Goal: Task Accomplishment & Management: Manage account settings

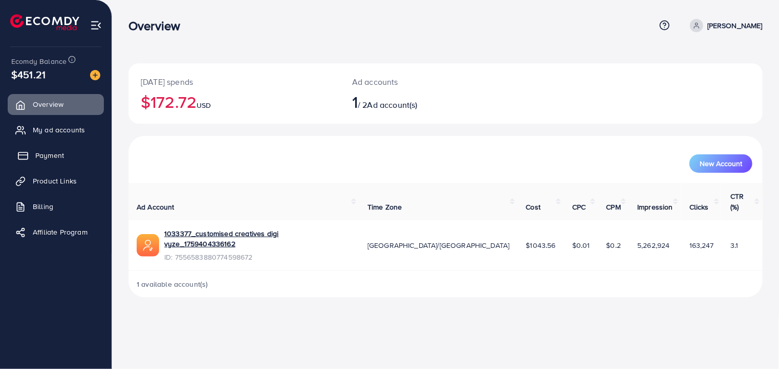
click at [51, 155] on span "Payment" at bounding box center [49, 155] width 29 height 10
